Goal: Transaction & Acquisition: Book appointment/travel/reservation

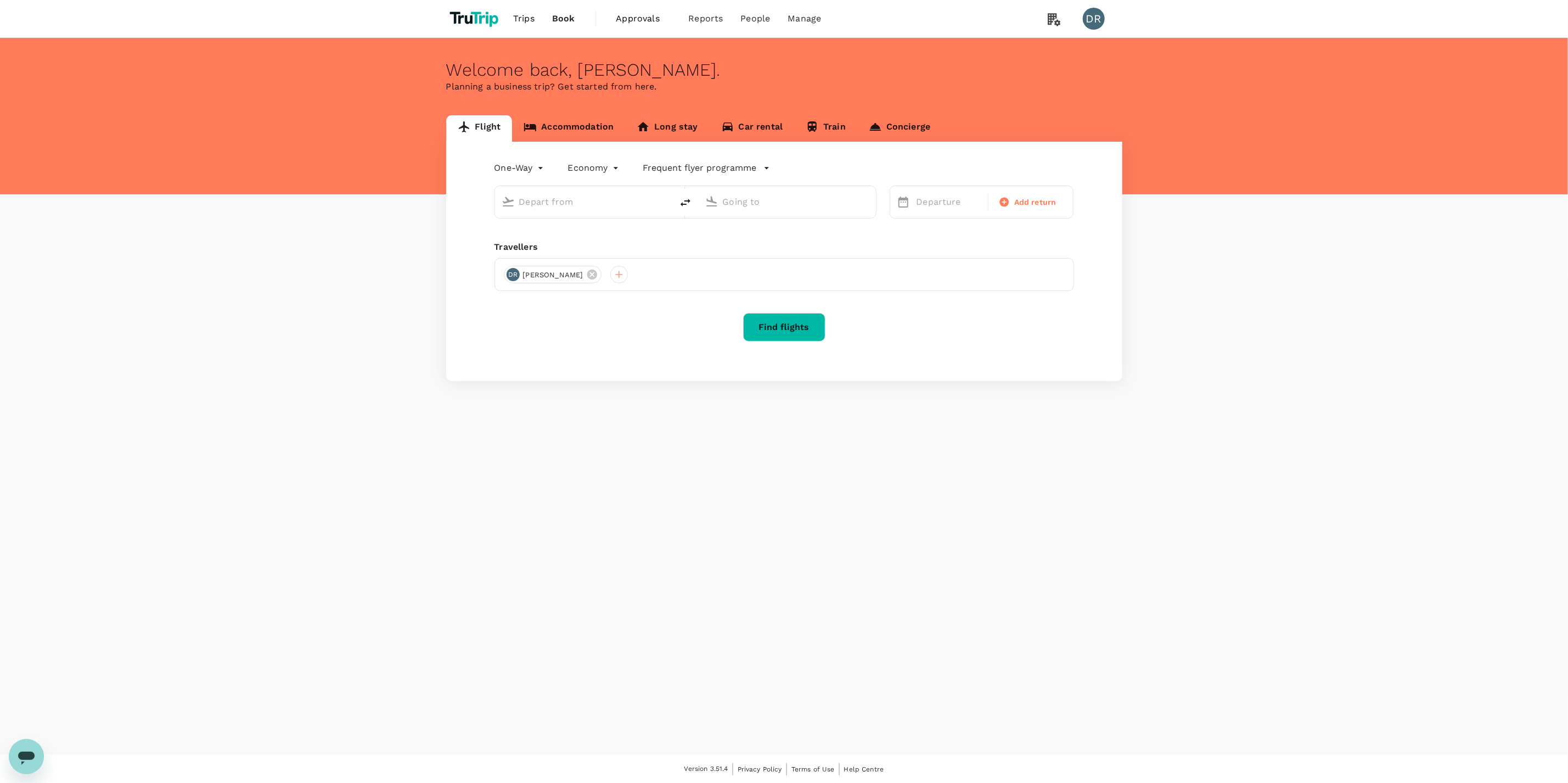
type input "roundtrip"
type input "Singapore Changi (SIN)"
type input "London Heathrow (LHR)"
type input "Singapore Changi (SIN)"
type input "London Heathrow (LHR)"
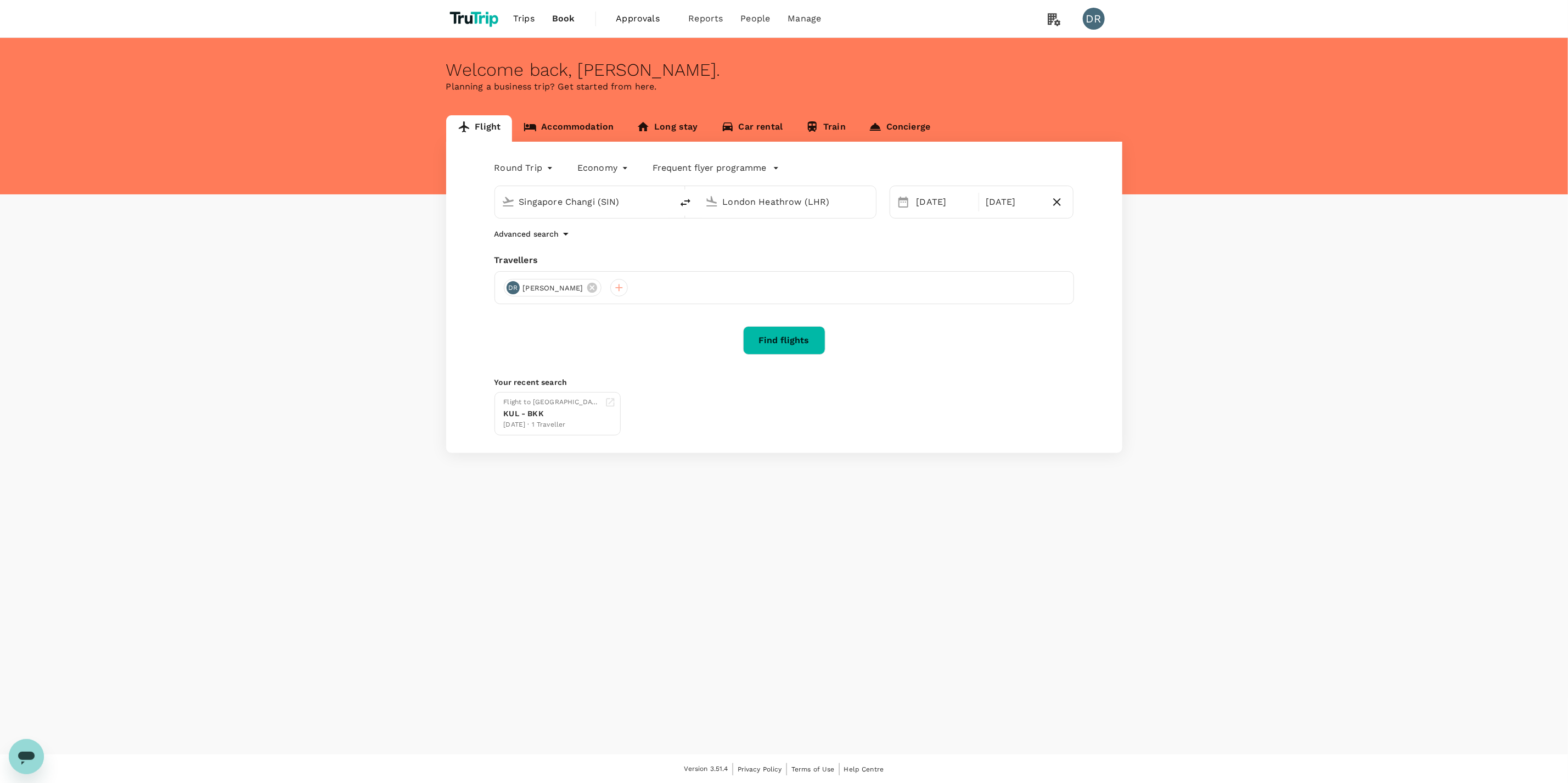
drag, startPoint x: 621, startPoint y: 206, endPoint x: 486, endPoint y: 216, distance: 135.4
click at [486, 216] on div "Singapore Changi (SIN) London Heathrow (LHR)" at bounding box center [679, 195] width 395 height 46
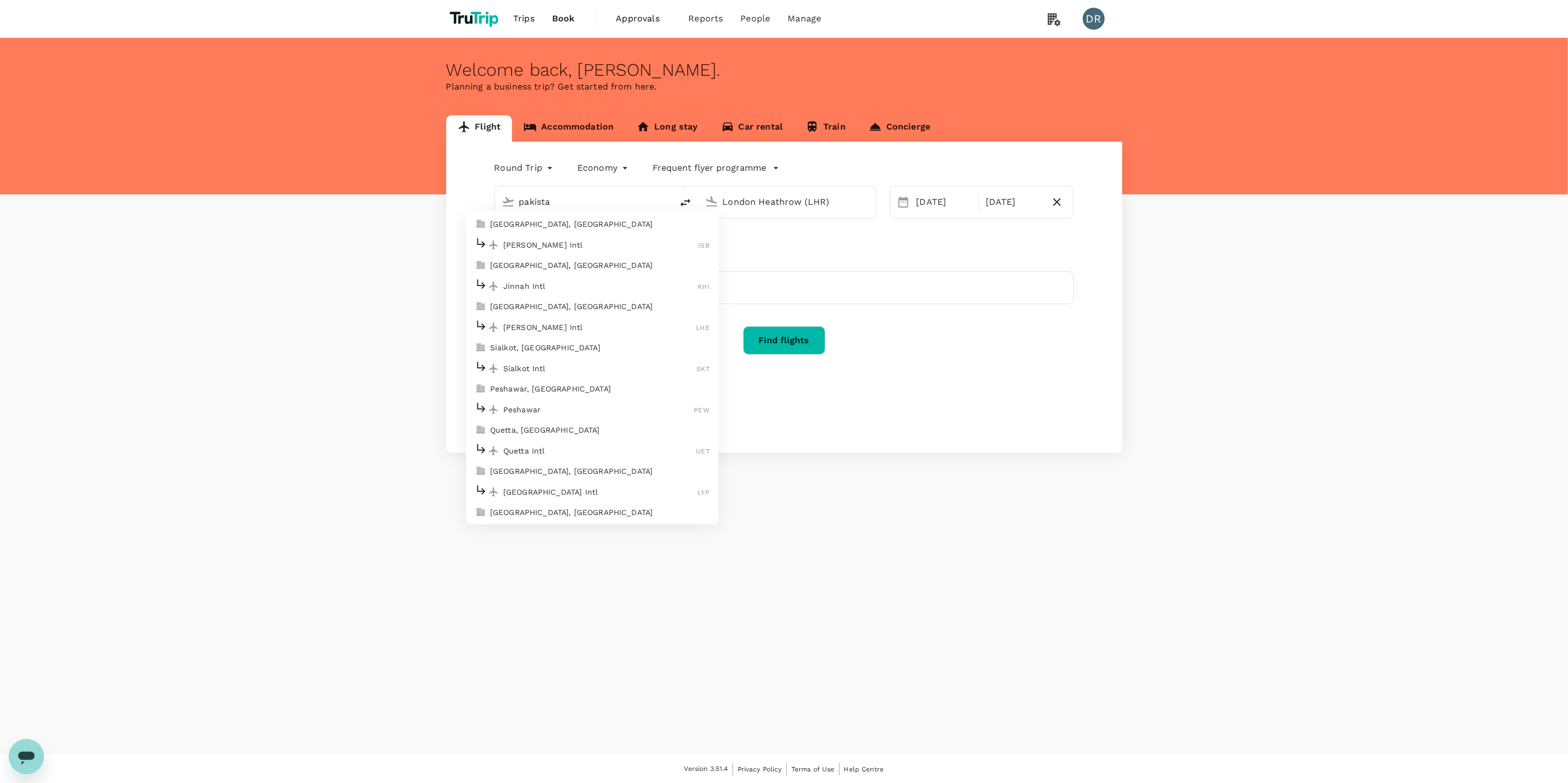
click at [547, 278] on div "Jinnah Intl KHI" at bounding box center [592, 286] width 235 height 17
type input "Jinnah Intl (KHI)"
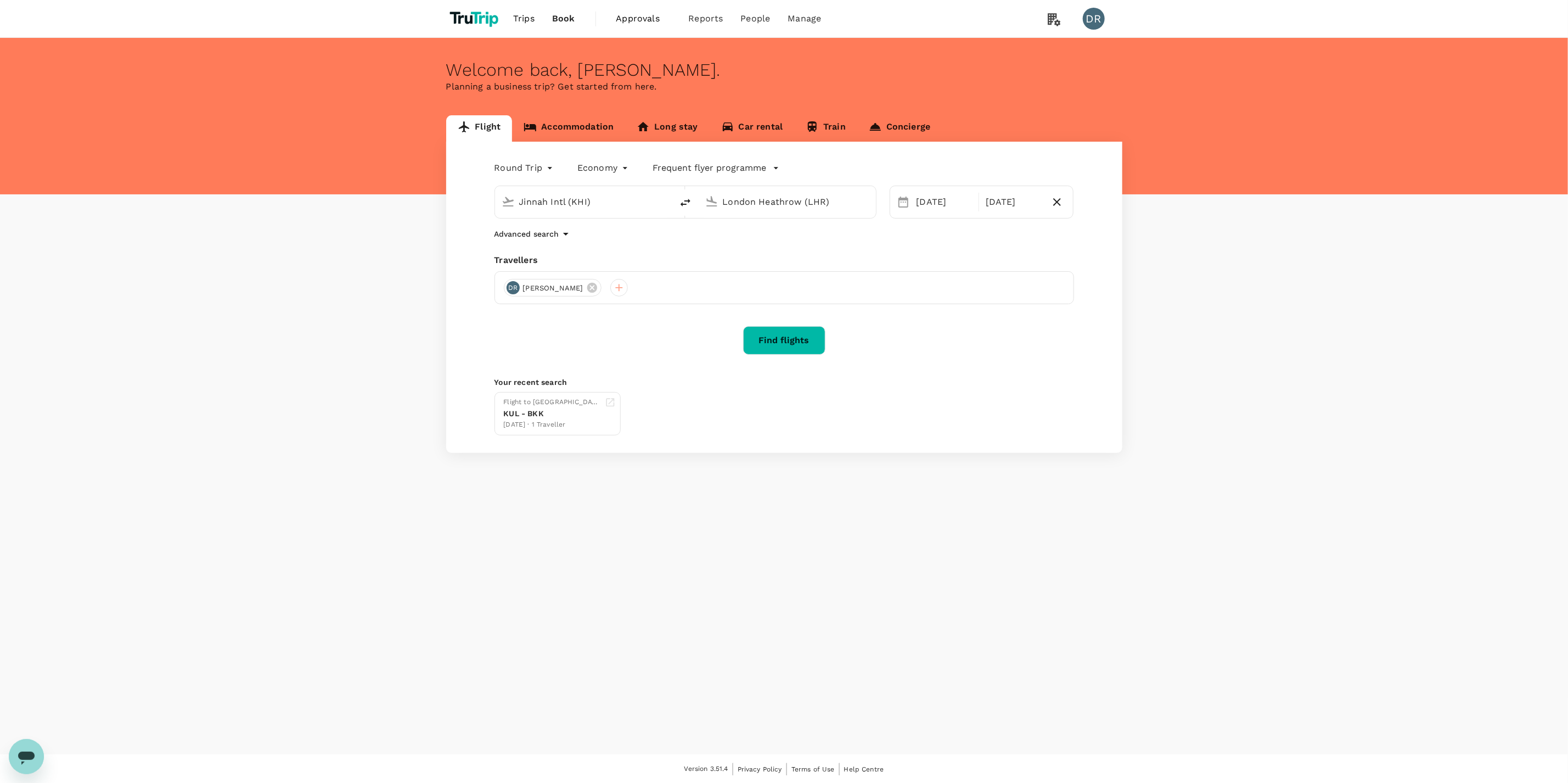
drag, startPoint x: 841, startPoint y: 204, endPoint x: 725, endPoint y: 206, distance: 116.0
click at [725, 206] on input "London Heathrow (LHR)" at bounding box center [788, 202] width 130 height 17
click at [768, 248] on p "[PERSON_NAME] Intl" at bounding box center [803, 245] width 193 height 11
type input "[PERSON_NAME] Intl (LHE)"
click at [906, 232] on button "Previous Month" at bounding box center [909, 238] width 18 height 18
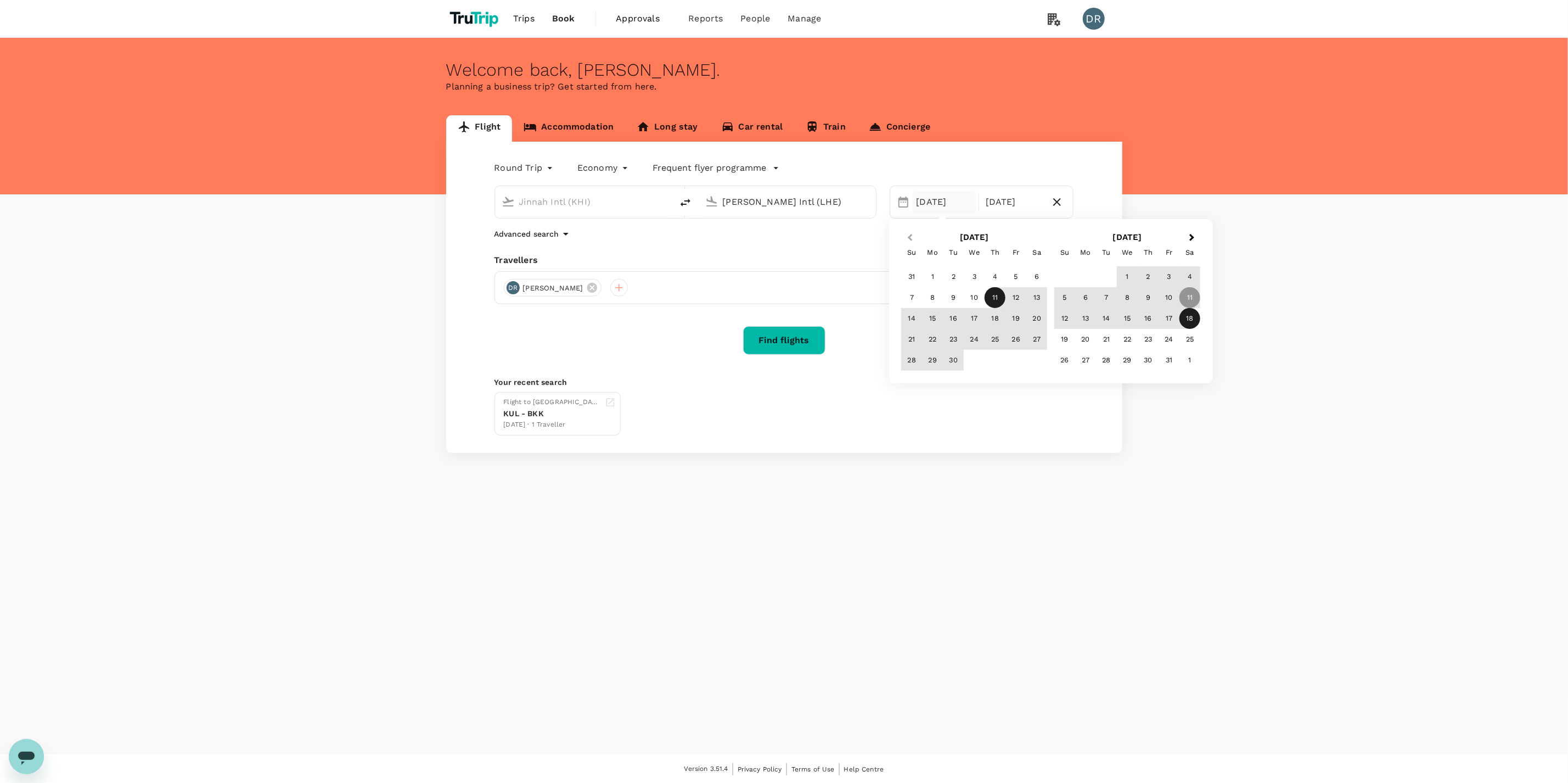
click at [906, 232] on button "Previous Month" at bounding box center [909, 238] width 18 height 18
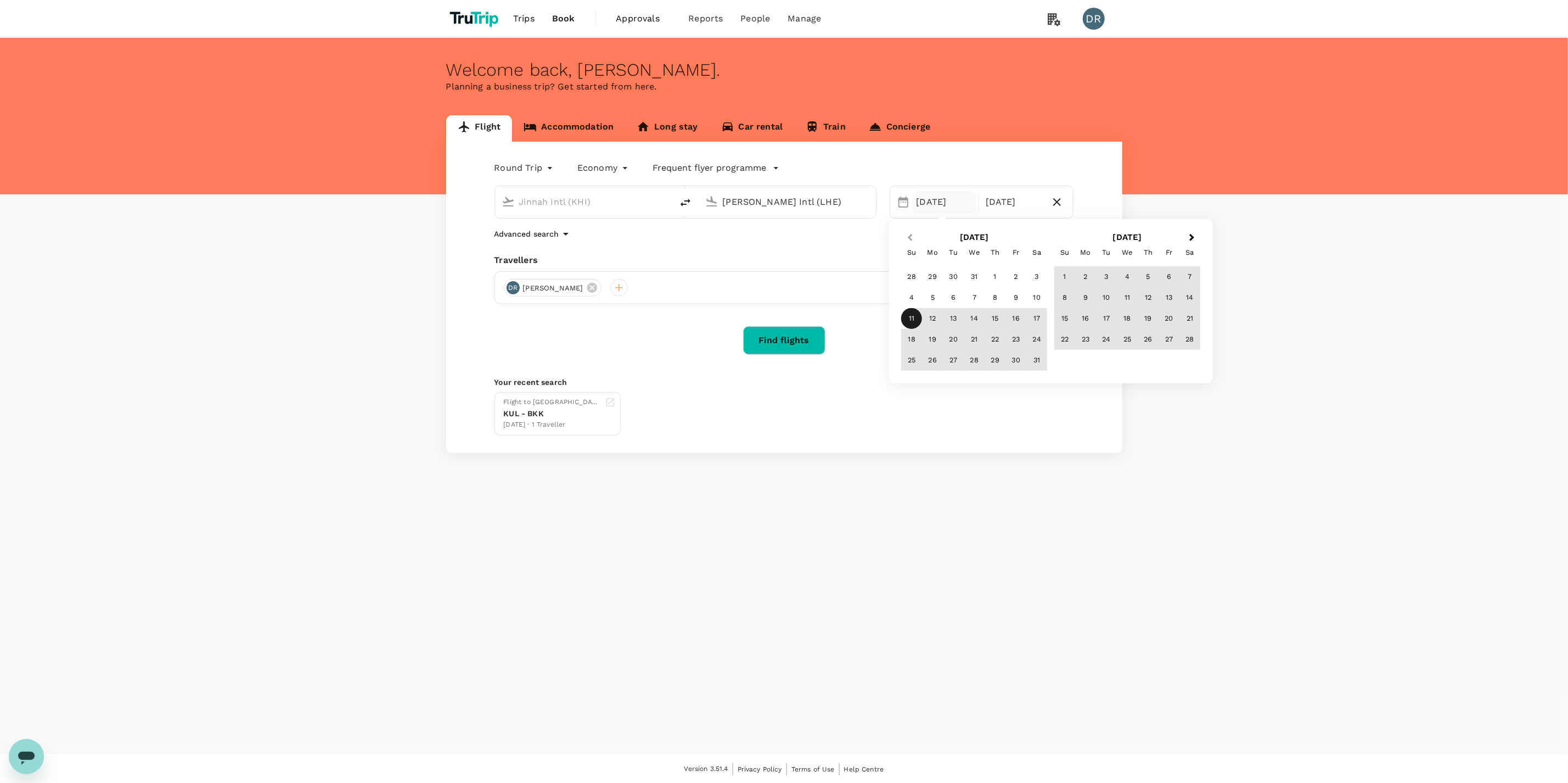
click at [906, 232] on button "Previous Month" at bounding box center [909, 238] width 18 height 18
click at [928, 297] on div "3" at bounding box center [933, 298] width 21 height 21
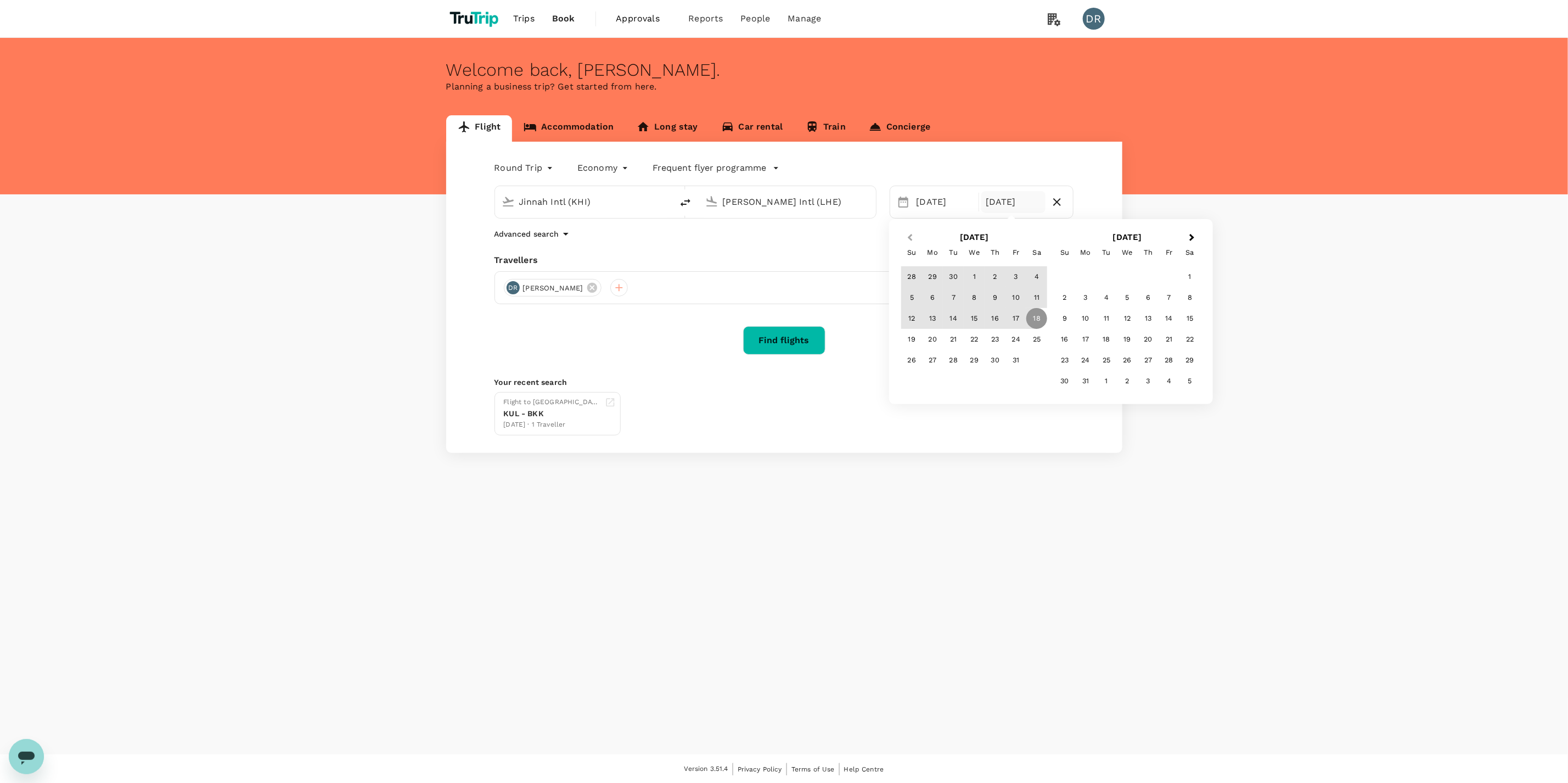
click at [914, 237] on button "Previous Month" at bounding box center [909, 238] width 18 height 18
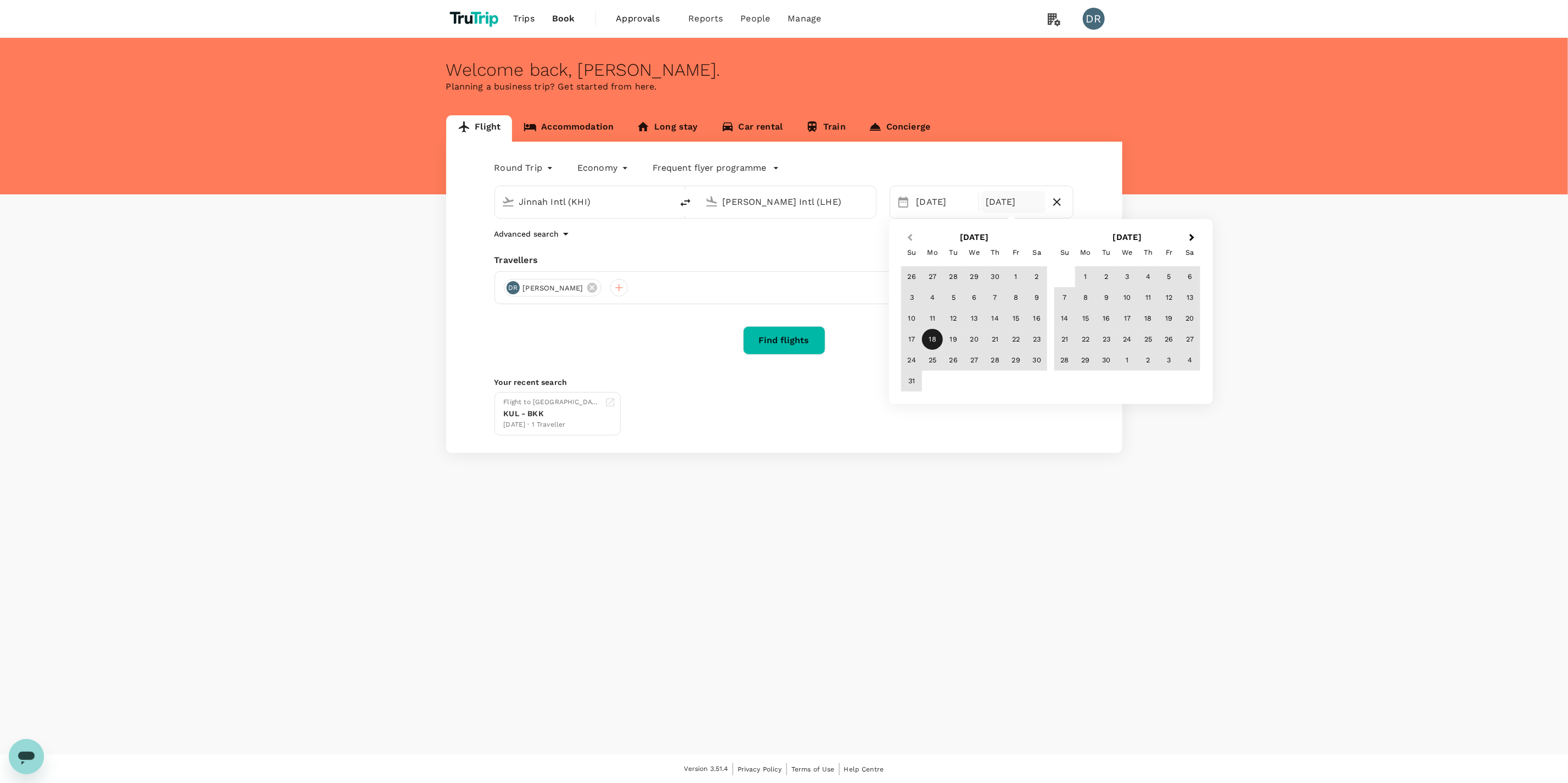
click at [914, 237] on button "Previous Month" at bounding box center [909, 238] width 18 height 18
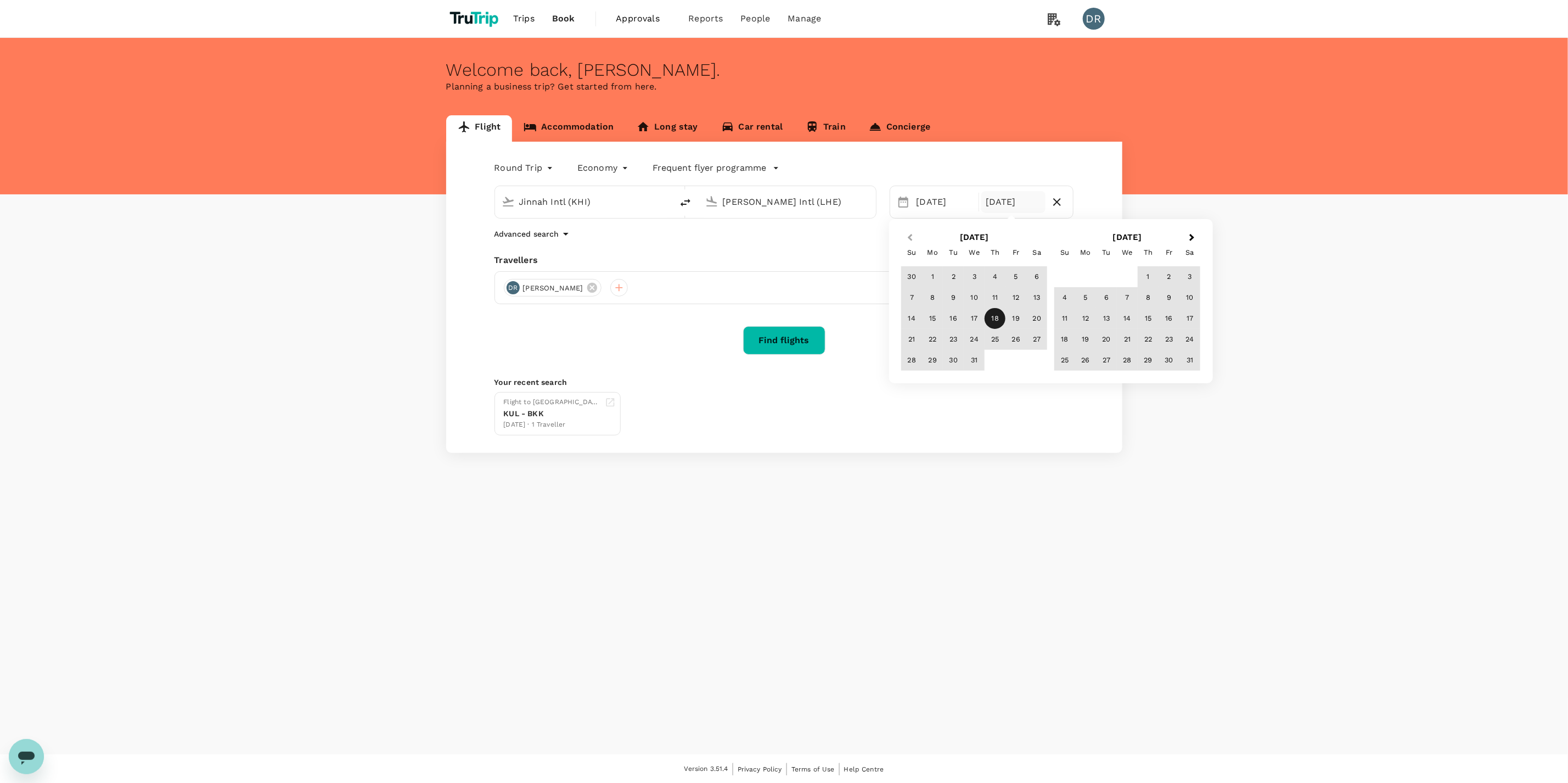
click at [914, 237] on button "Previous Month" at bounding box center [909, 238] width 18 height 18
click at [1034, 295] on div "8" at bounding box center [1037, 298] width 21 height 21
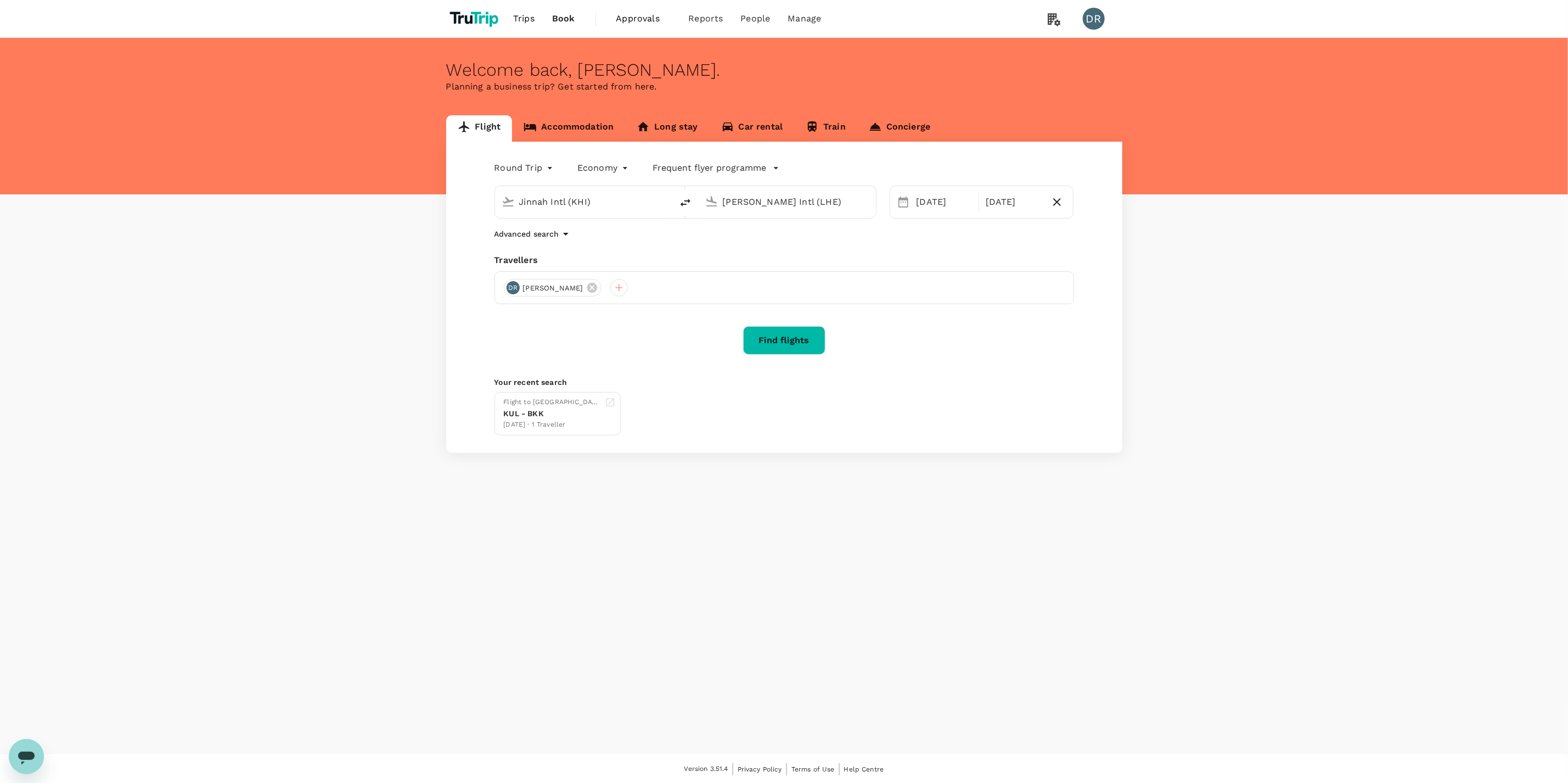
click at [781, 346] on button "Find flights" at bounding box center [784, 340] width 82 height 29
